Goal: Information Seeking & Learning: Learn about a topic

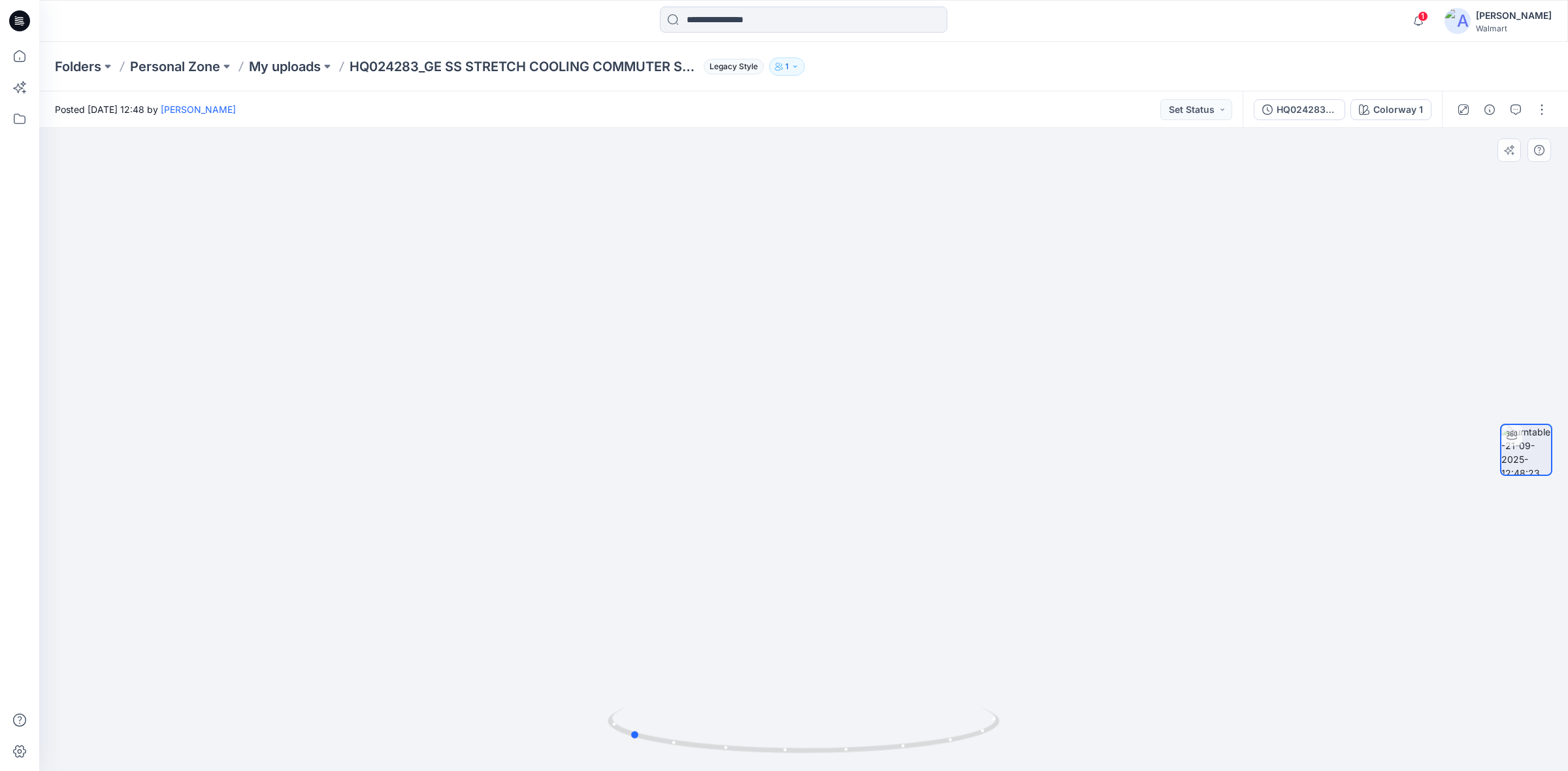
drag, startPoint x: 805, startPoint y: 753, endPoint x: 1023, endPoint y: 743, distance: 218.2
click at [1023, 743] on div at bounding box center [803, 449] width 1529 height 643
drag, startPoint x: 637, startPoint y: 740, endPoint x: 844, endPoint y: 736, distance: 207.0
click at [844, 736] on icon at bounding box center [805, 732] width 396 height 49
